Goal: Task Accomplishment & Management: Manage account settings

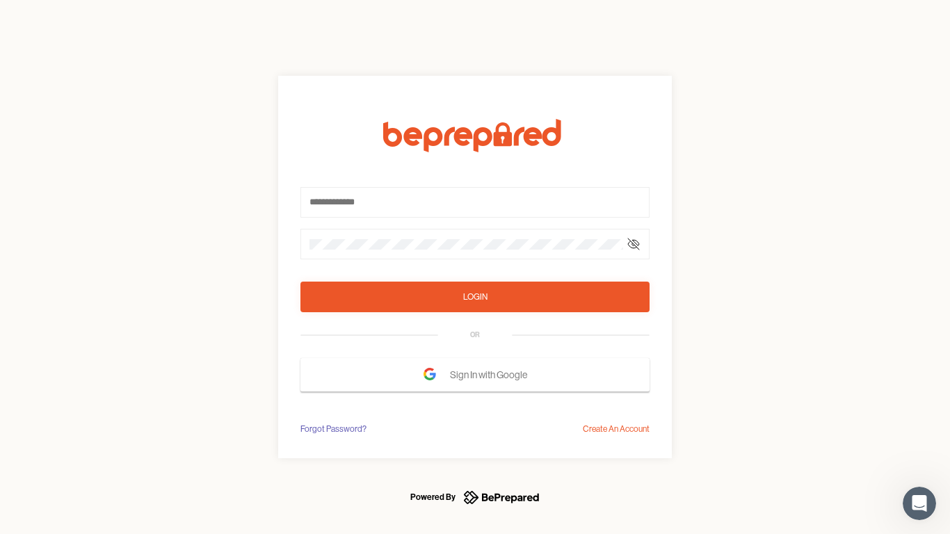
click at [475, 267] on form "Login OR Sign In with Google" at bounding box center [474, 255] width 349 height 273
click at [633, 244] on icon at bounding box center [633, 243] width 11 height 11
click at [475, 297] on div "Login" at bounding box center [475, 297] width 24 height 14
click at [475, 375] on span "Sign In with Google" at bounding box center [492, 374] width 84 height 25
click at [332, 429] on div "Forgot Password?" at bounding box center [333, 429] width 66 height 14
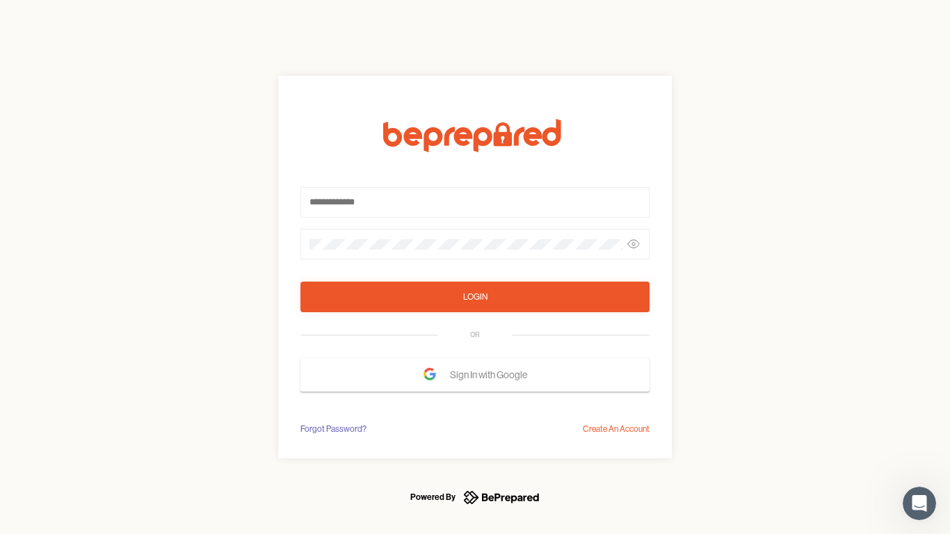
click at [616, 429] on div "Login OR Sign In with Google Forgot Password? Create An Account" at bounding box center [475, 267] width 950 height 534
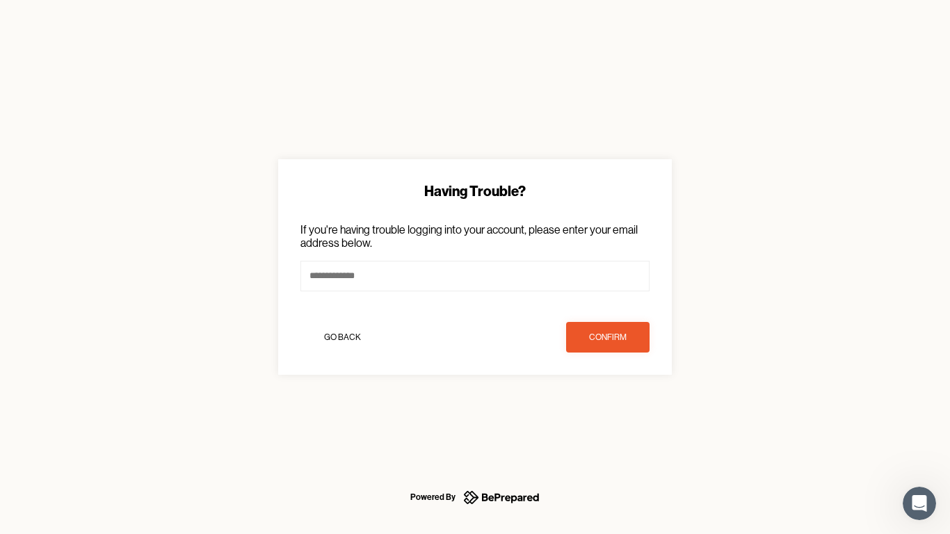
click at [919, 503] on icon "Open Intercom Messenger" at bounding box center [919, 503] width 23 height 23
